Goal: Task Accomplishment & Management: Manage account settings

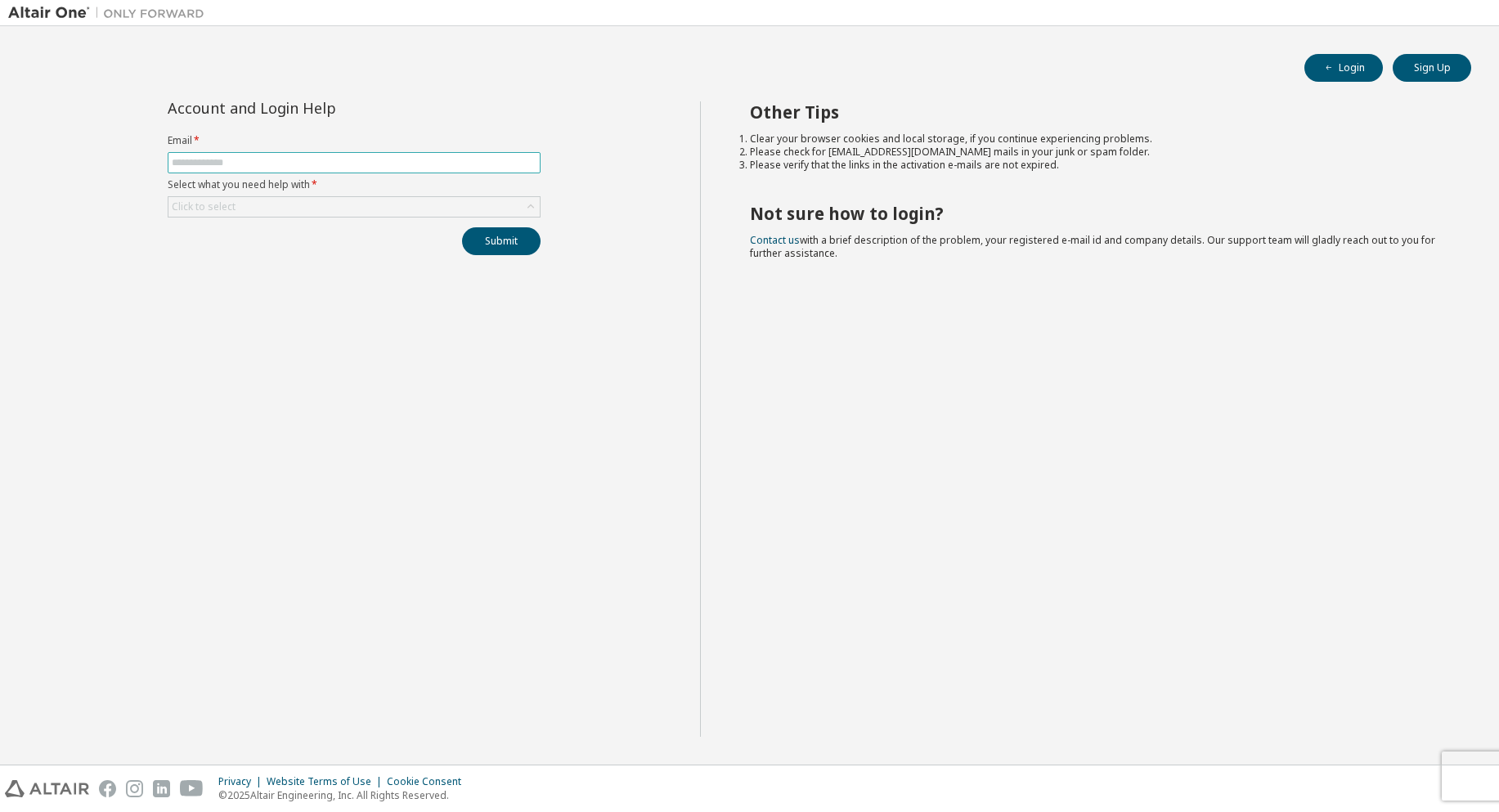
click at [253, 158] on input "text" at bounding box center [354, 162] width 365 height 13
type input "**********"
click at [487, 243] on button "Submit" at bounding box center [501, 241] width 79 height 28
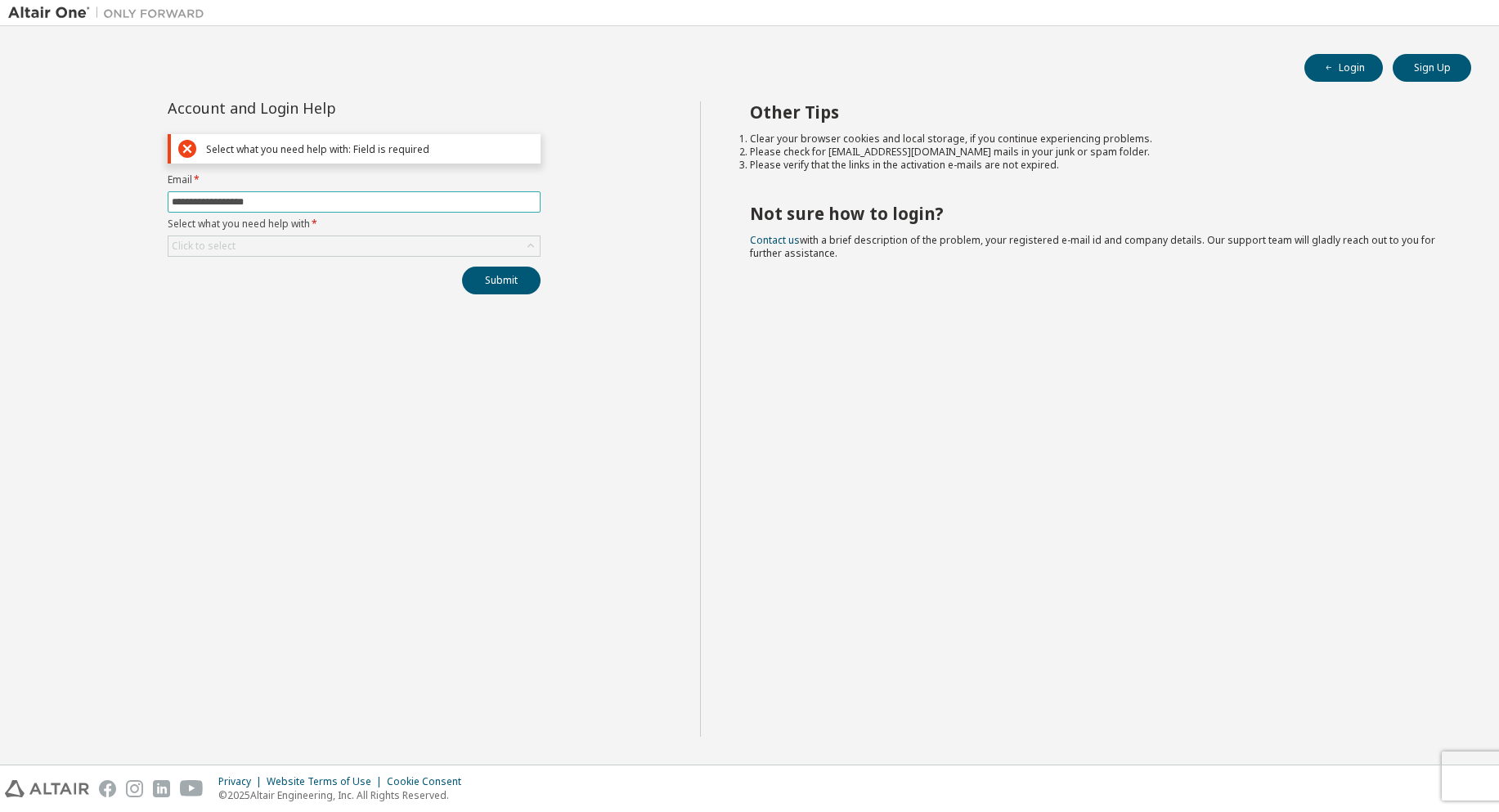
click at [301, 203] on input "**********" at bounding box center [354, 201] width 365 height 13
click at [214, 249] on div "Click to select" at bounding box center [204, 246] width 64 height 13
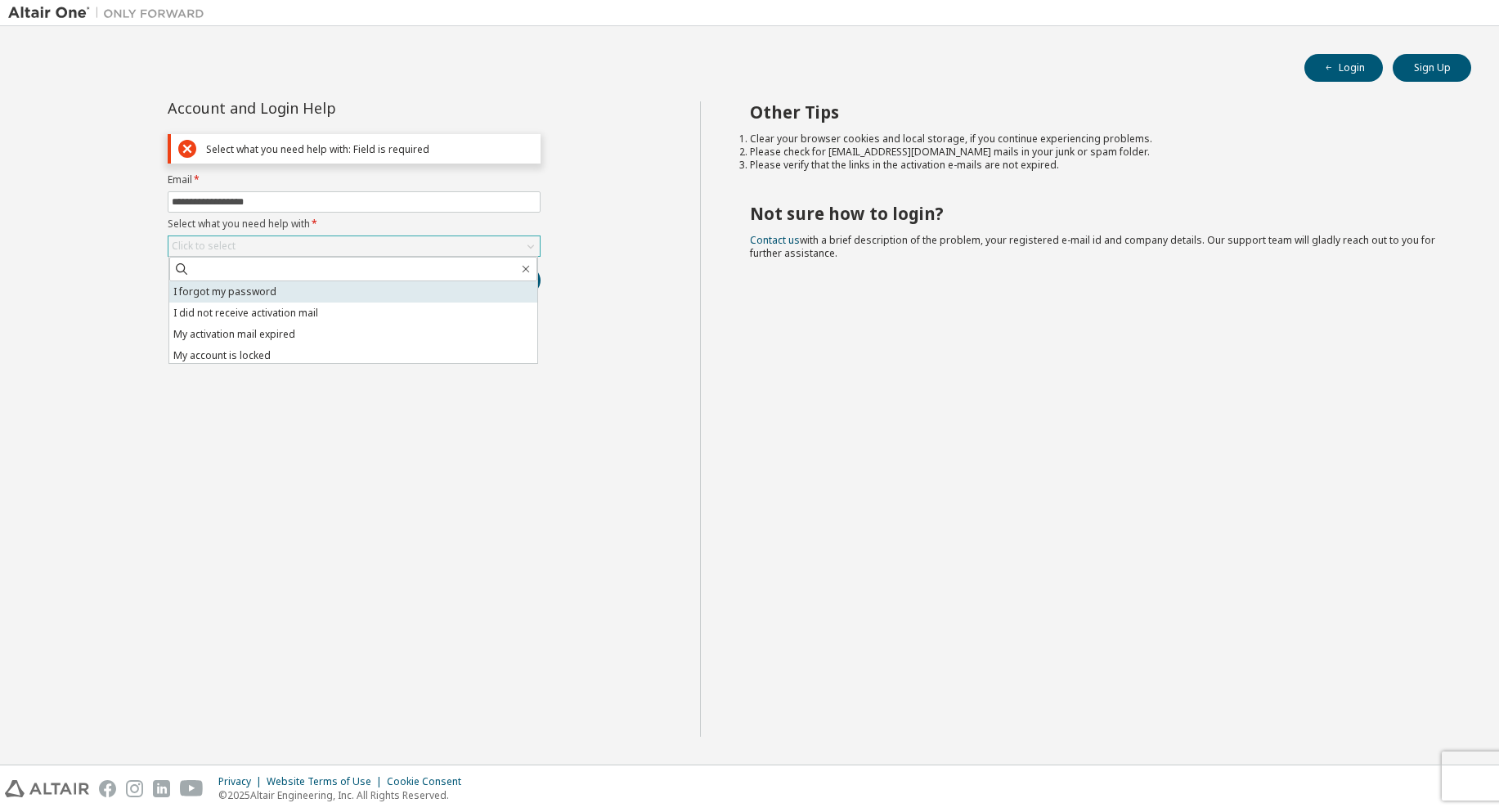
click at [267, 293] on li "I forgot my password" at bounding box center [353, 291] width 368 height 21
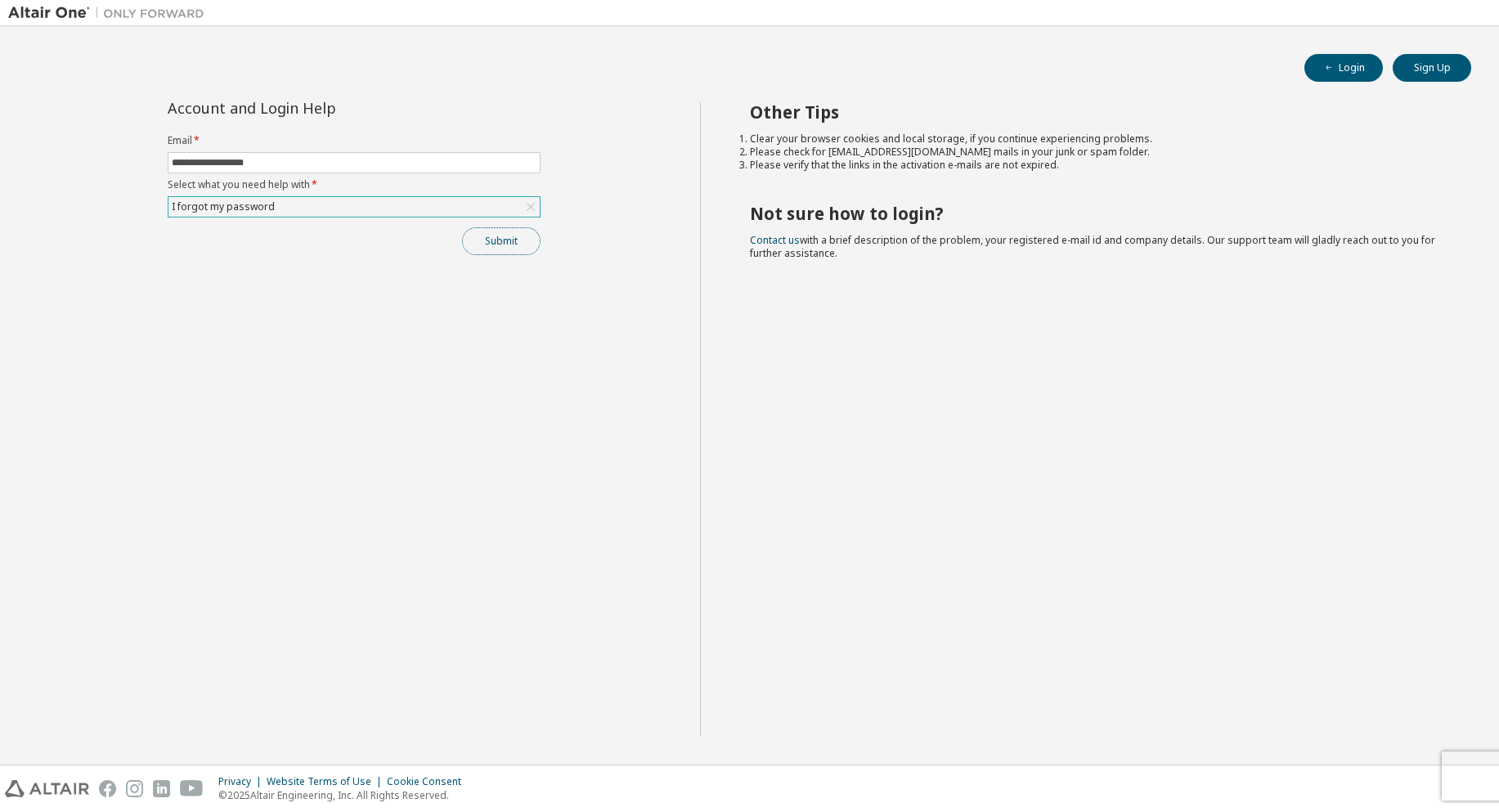
click at [485, 244] on button "Submit" at bounding box center [501, 241] width 79 height 28
click at [927, 169] on li "Please verify that the links in the activation e-mails are not expired." at bounding box center [1096, 165] width 692 height 13
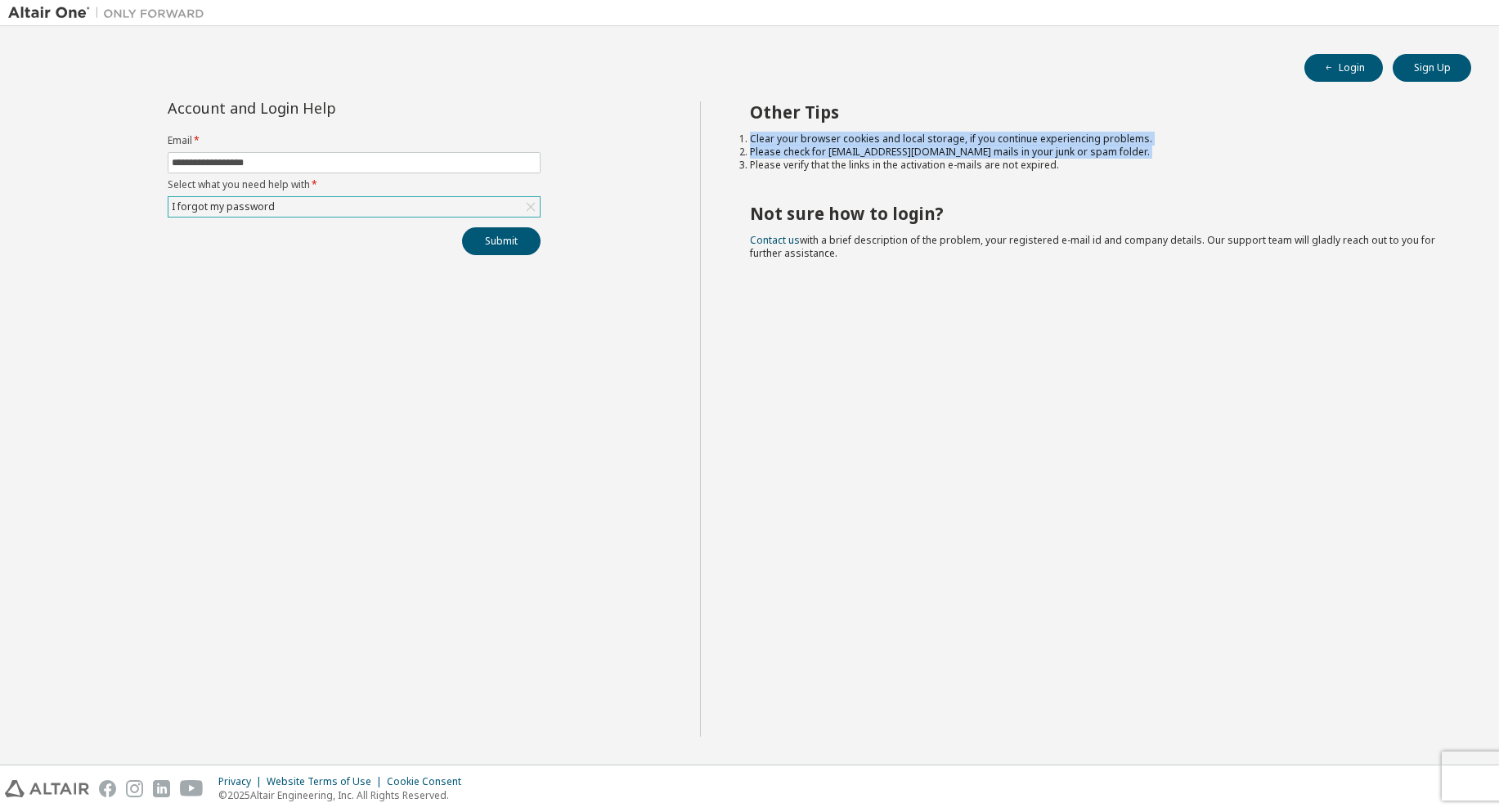
click at [927, 169] on li "Please verify that the links in the activation e-mails are not expired." at bounding box center [1096, 165] width 692 height 13
click at [1363, 69] on button "Login" at bounding box center [1344, 68] width 79 height 28
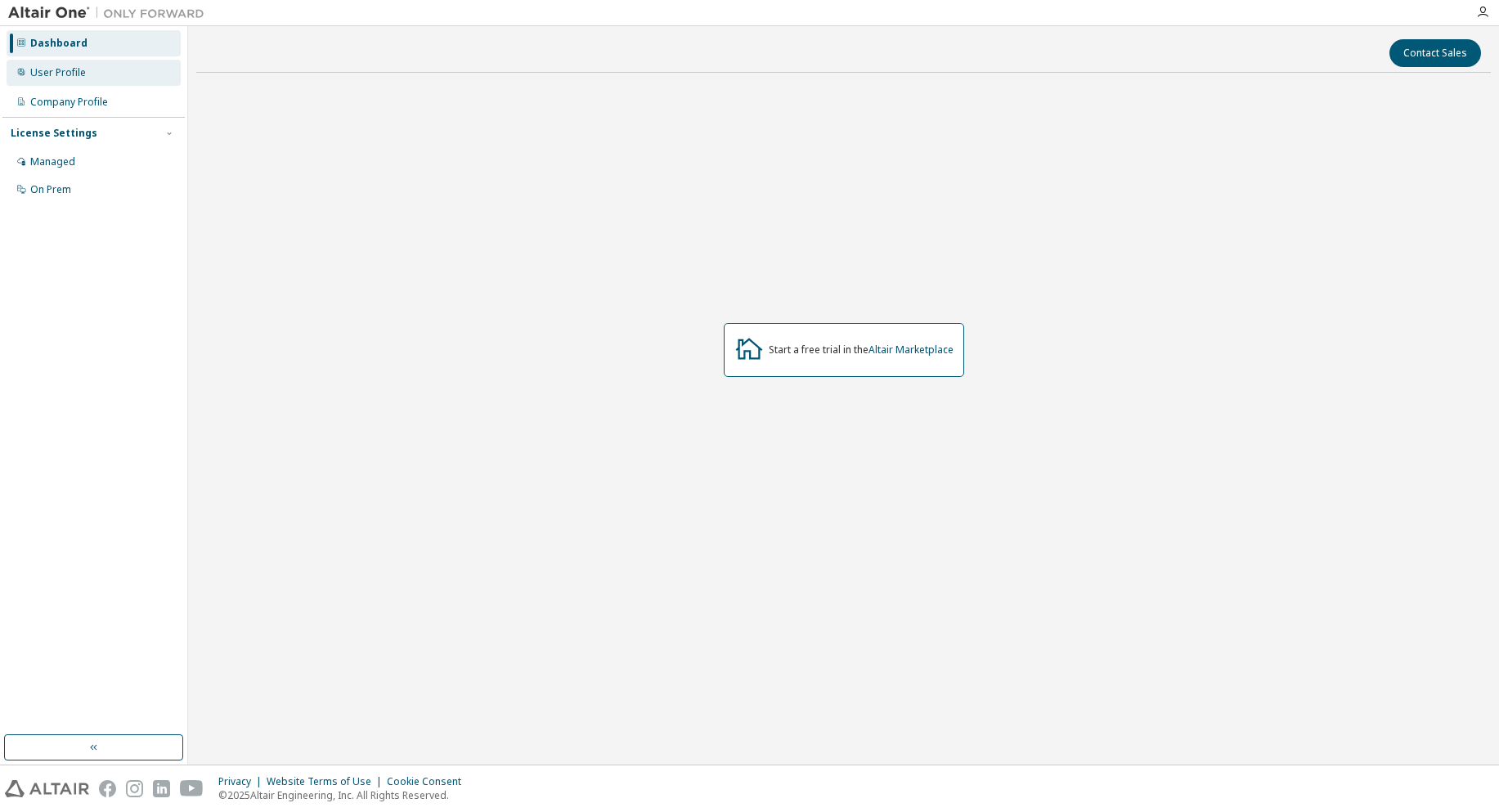
click at [66, 66] on div "User Profile" at bounding box center [58, 72] width 56 height 13
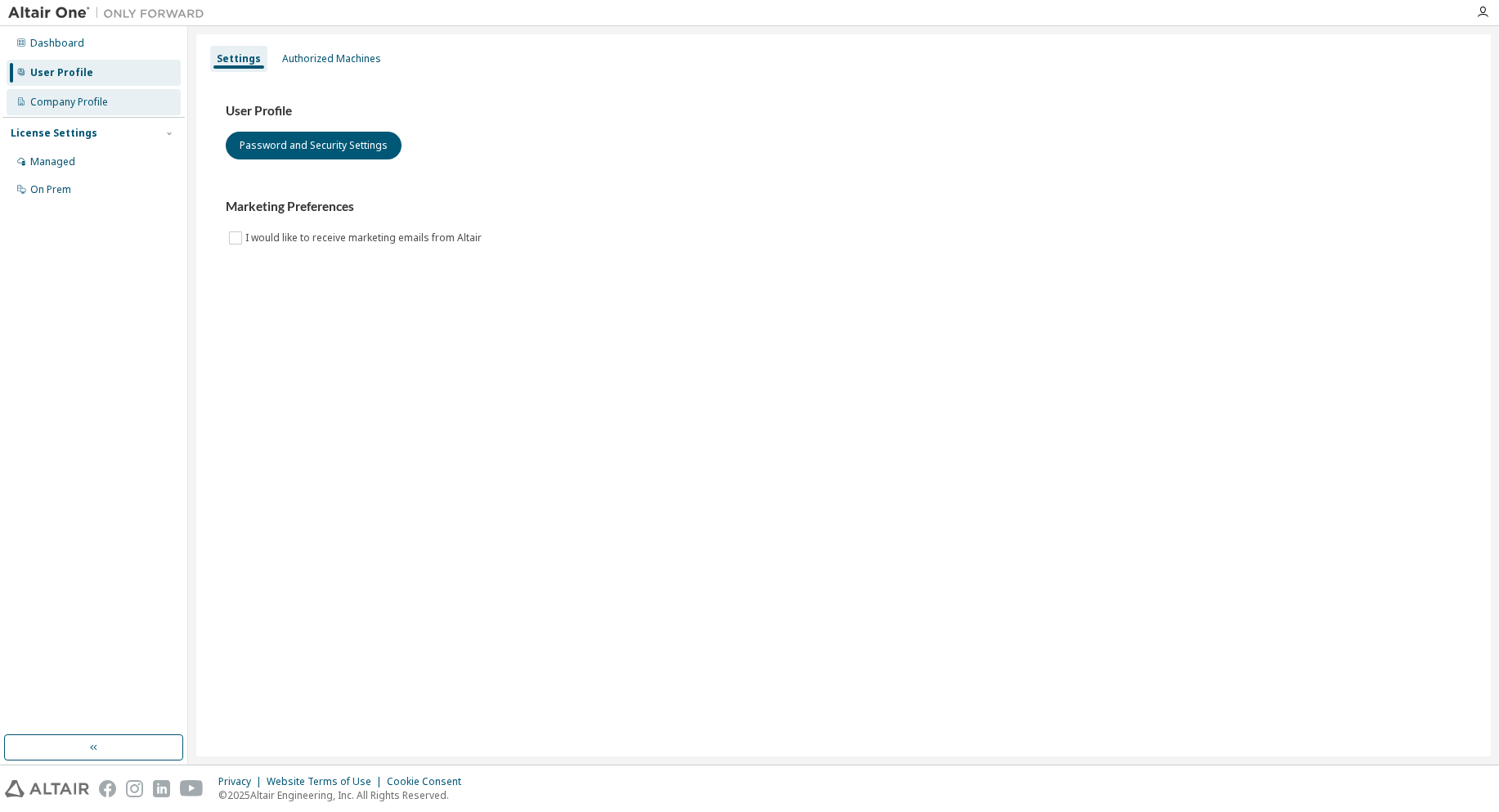
click at [85, 103] on div "Company Profile" at bounding box center [69, 102] width 78 height 13
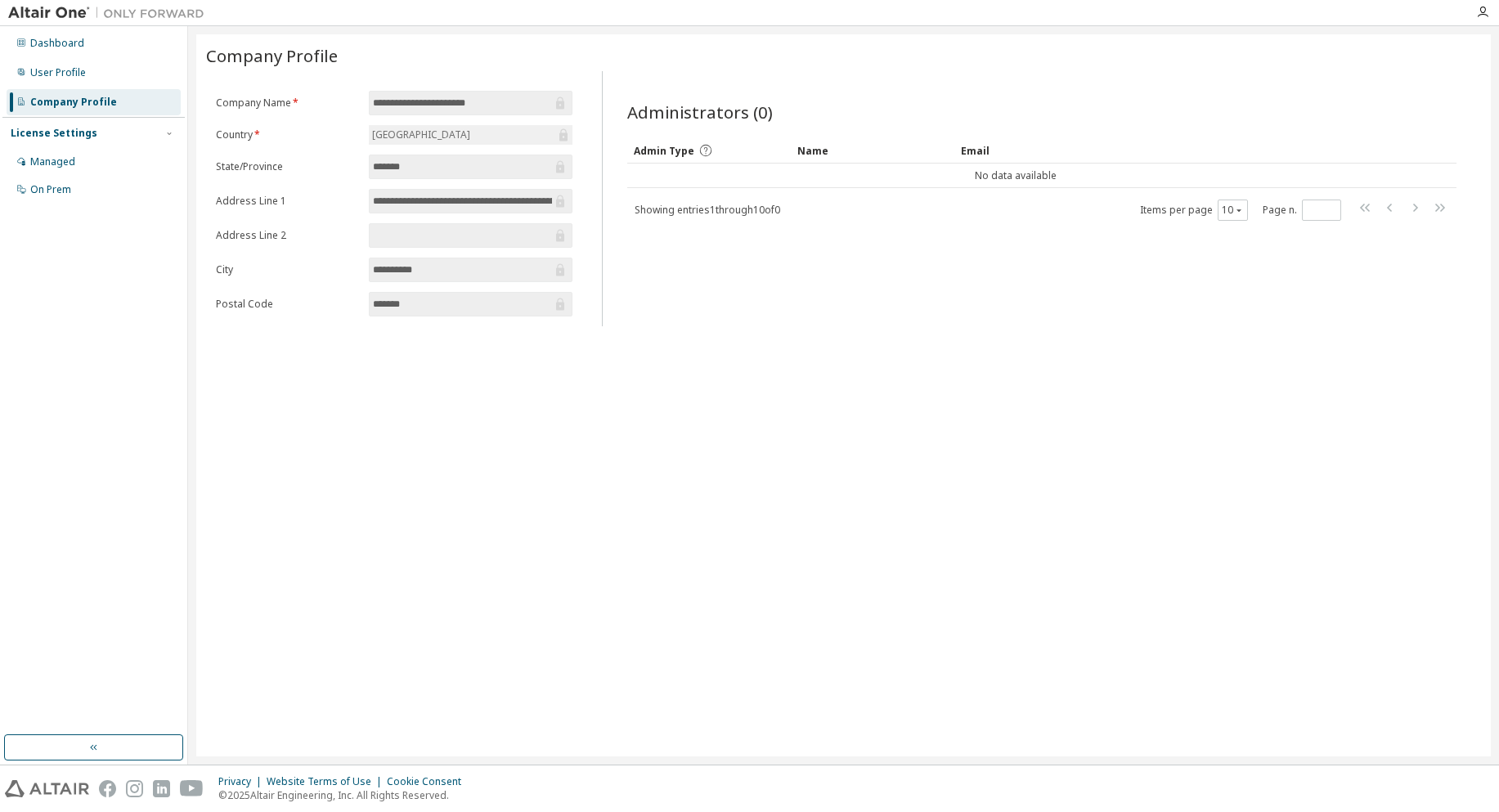
click at [76, 133] on div "License Settings" at bounding box center [54, 133] width 87 height 13
click at [76, 132] on div "License Settings" at bounding box center [54, 133] width 87 height 13
click at [72, 161] on div "Managed" at bounding box center [52, 161] width 45 height 13
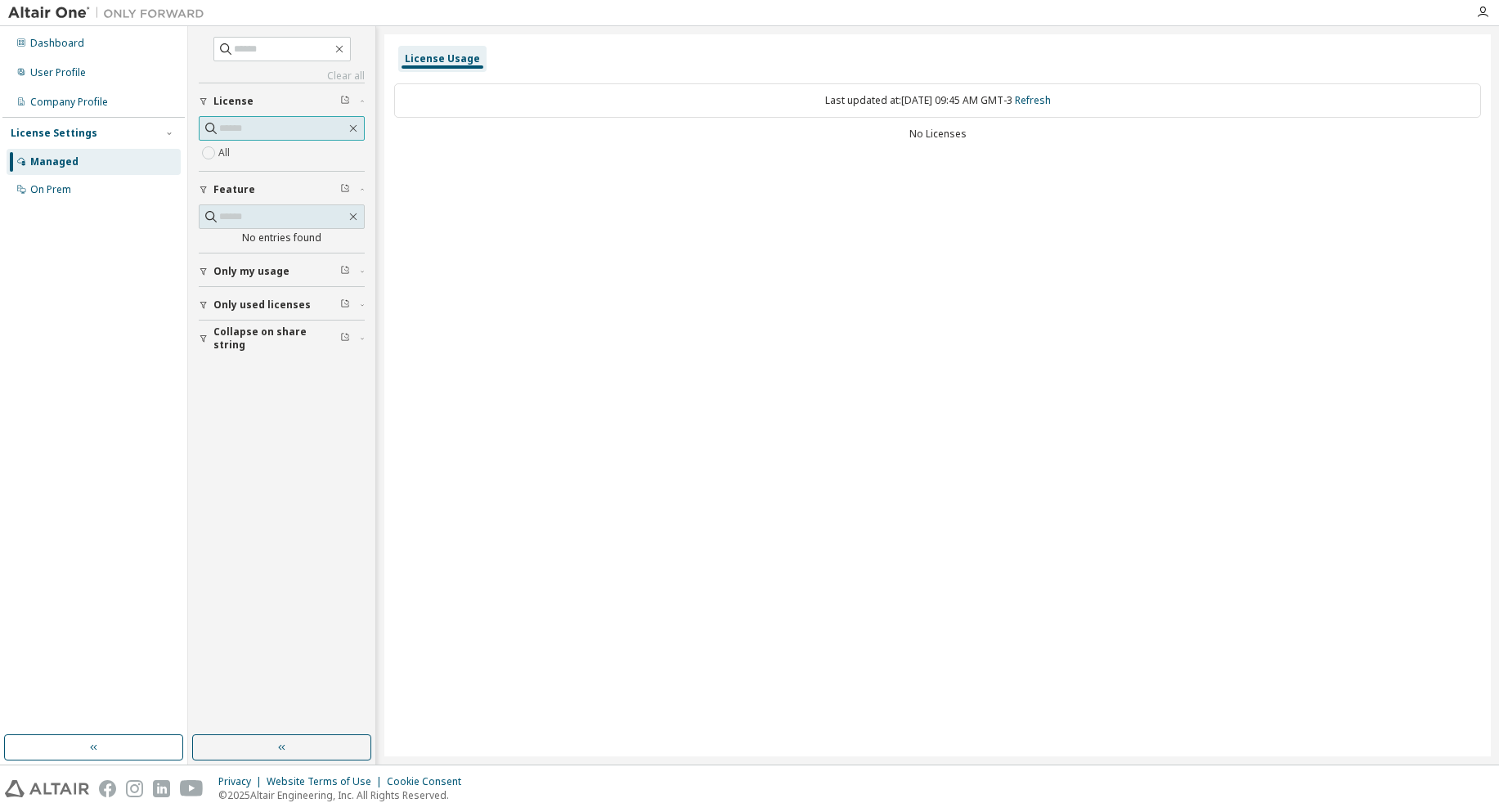
click at [287, 131] on input "text" at bounding box center [282, 128] width 127 height 16
click at [213, 274] on span "Only my usage" at bounding box center [251, 271] width 76 height 13
click at [209, 349] on div "button" at bounding box center [206, 353] width 15 height 10
click at [199, 429] on icon "button" at bounding box center [204, 434] width 10 height 10
click at [274, 52] on input "text" at bounding box center [283, 49] width 98 height 16
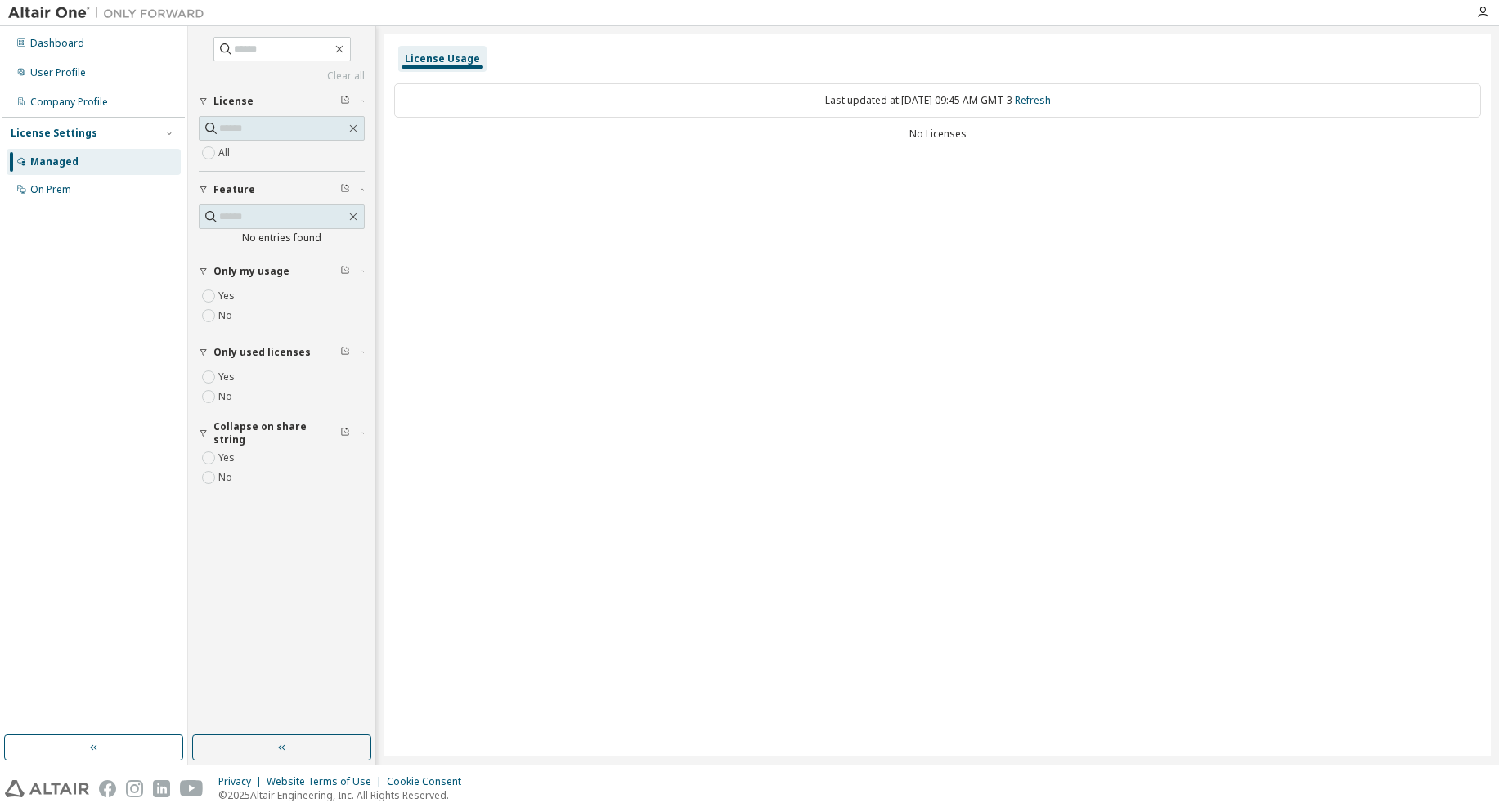
click at [459, 52] on div "License Usage" at bounding box center [442, 58] width 75 height 13
